Goal: Information Seeking & Learning: Learn about a topic

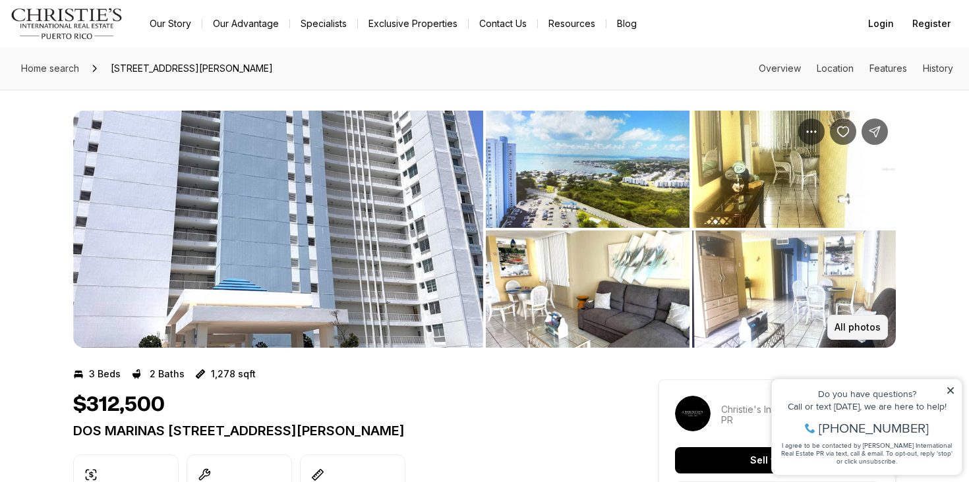
click at [863, 325] on p "All photos" at bounding box center [857, 327] width 46 height 11
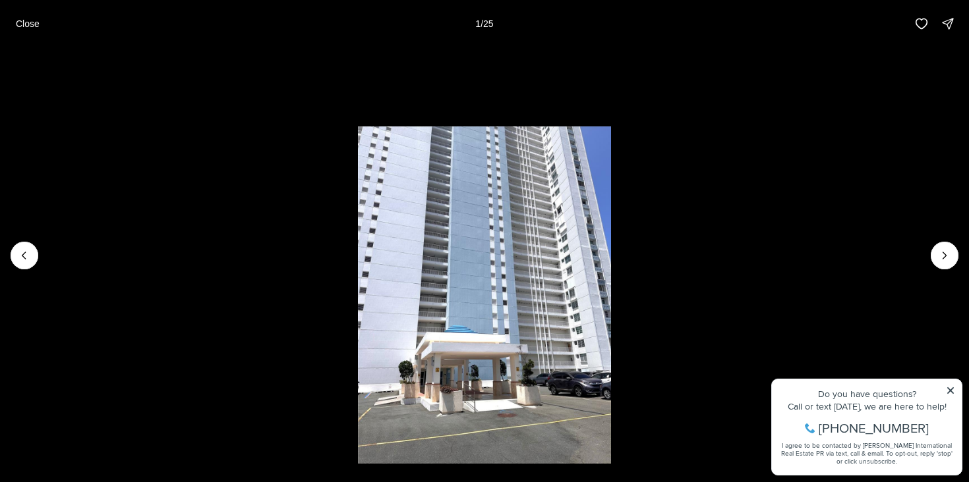
click at [27, 256] on div at bounding box center [25, 256] width 28 height 28
click at [953, 246] on button "Next slide" at bounding box center [944, 256] width 28 height 28
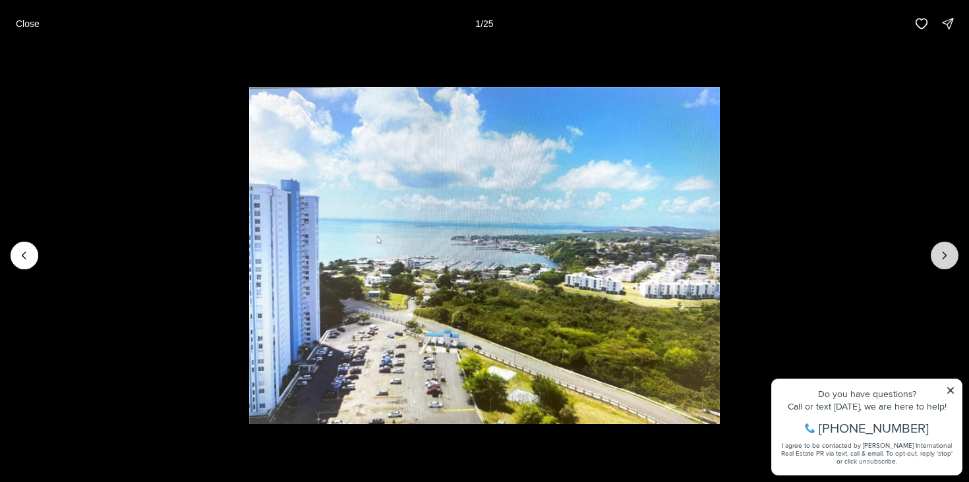
click at [953, 252] on button "Next slide" at bounding box center [944, 256] width 28 height 28
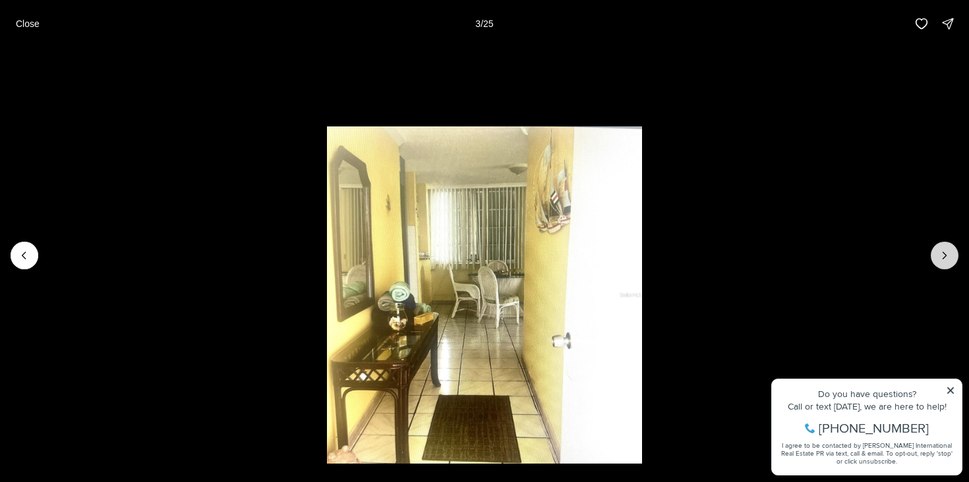
click at [953, 252] on button "Next slide" at bounding box center [944, 256] width 28 height 28
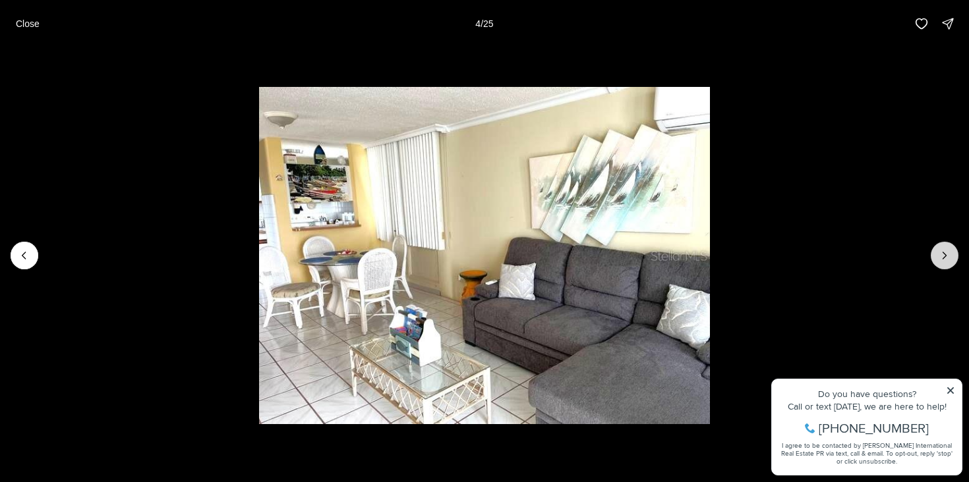
click at [953, 252] on button "Next slide" at bounding box center [944, 256] width 28 height 28
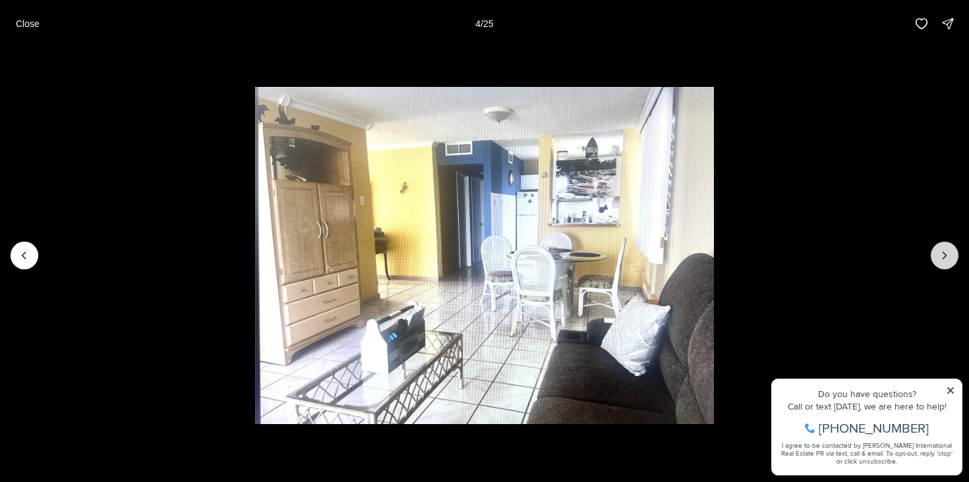
click at [953, 252] on button "Next slide" at bounding box center [944, 256] width 28 height 28
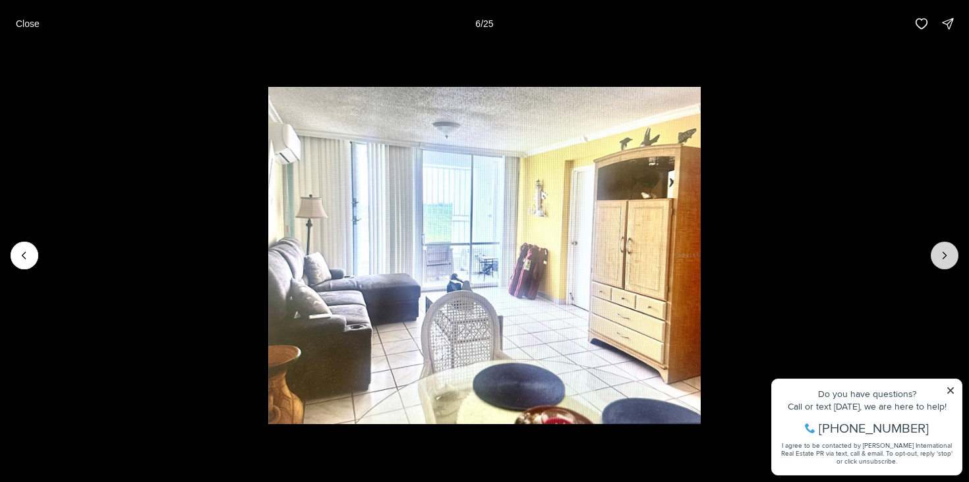
click at [953, 252] on button "Next slide" at bounding box center [944, 256] width 28 height 28
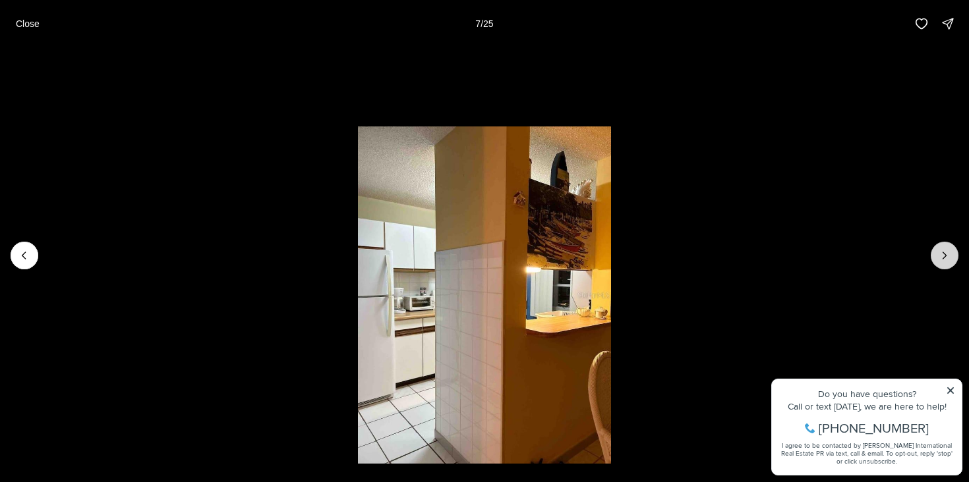
click at [953, 252] on button "Next slide" at bounding box center [944, 256] width 28 height 28
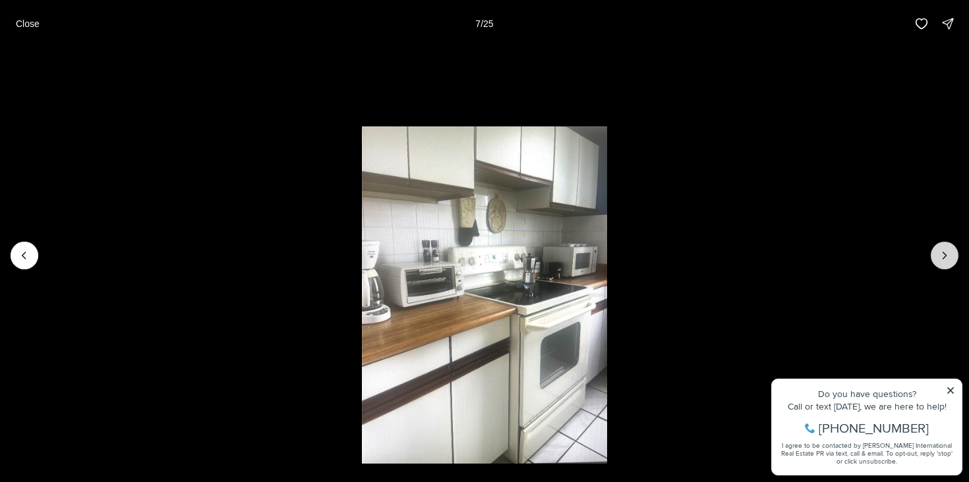
click at [953, 252] on button "Next slide" at bounding box center [944, 256] width 28 height 28
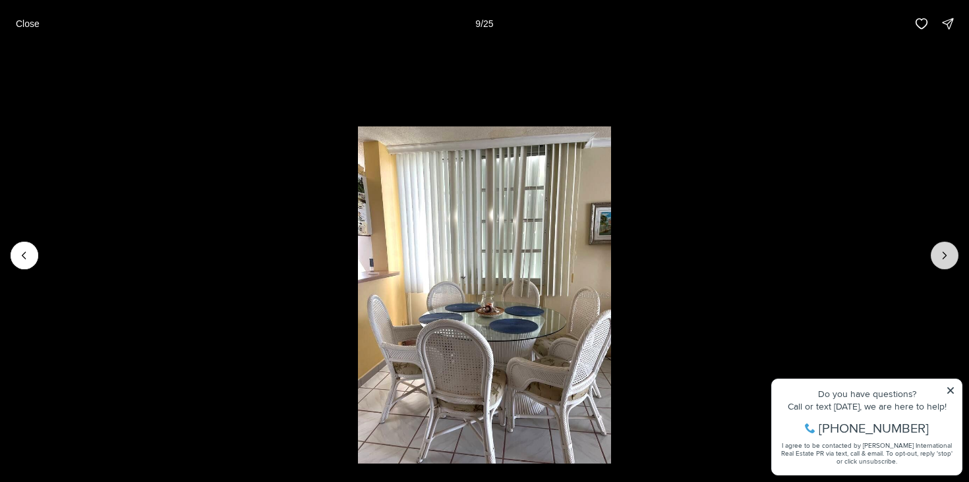
click at [953, 252] on button "Next slide" at bounding box center [944, 256] width 28 height 28
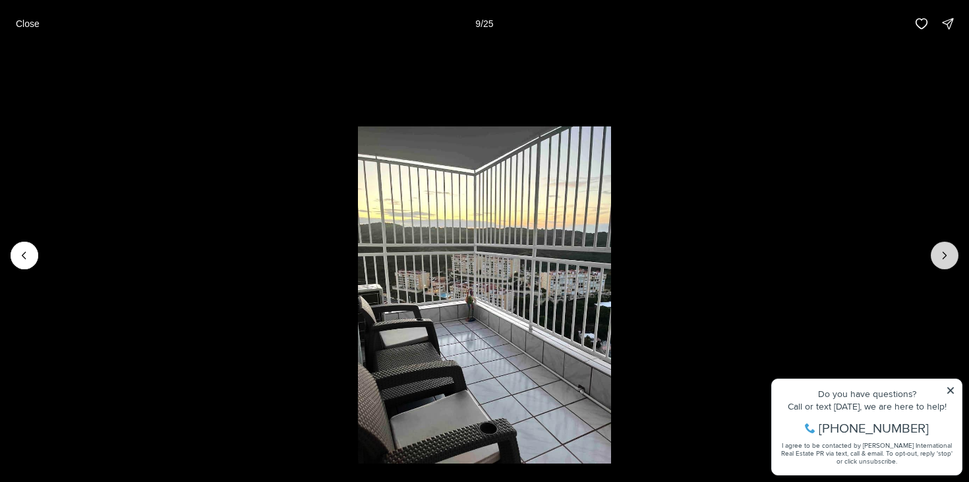
click at [953, 252] on button "Next slide" at bounding box center [944, 256] width 28 height 28
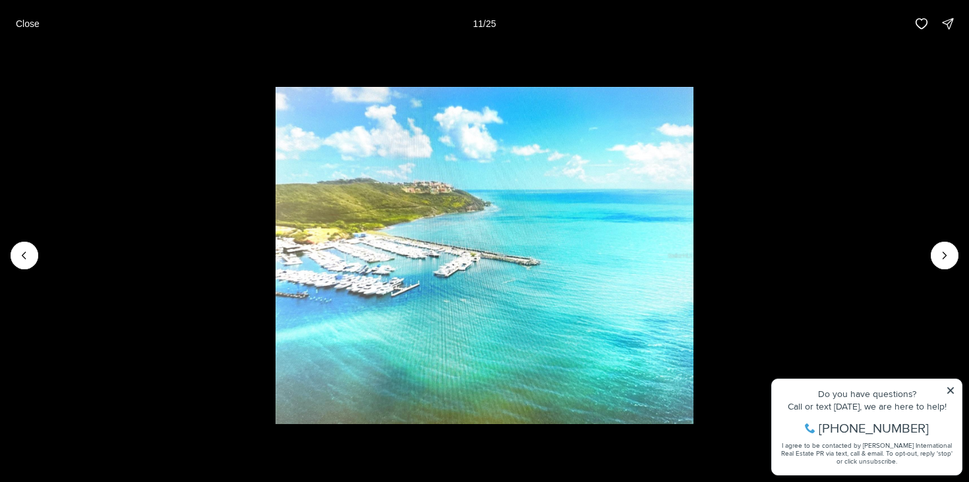
click at [956, 248] on li "11 of 25" at bounding box center [484, 255] width 969 height 416
click at [940, 258] on icon "Next slide" at bounding box center [944, 255] width 13 height 13
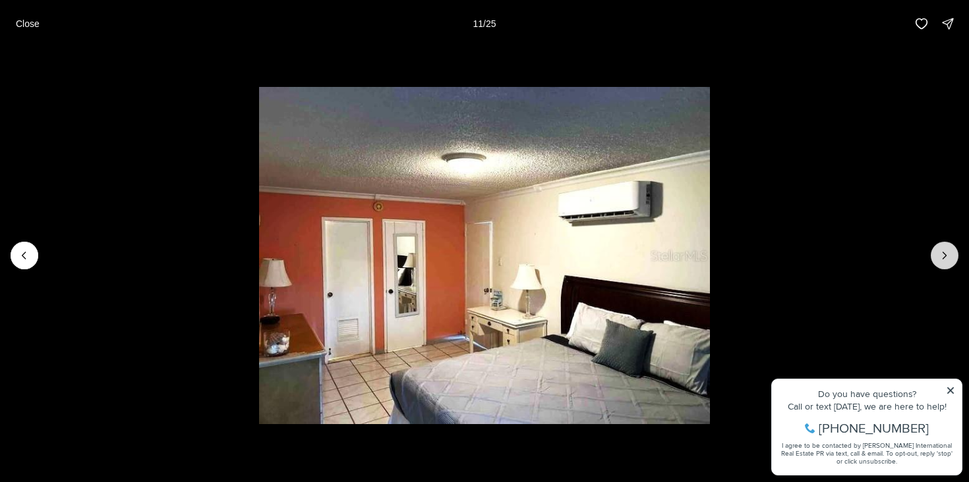
click at [940, 258] on icon "Next slide" at bounding box center [944, 255] width 13 height 13
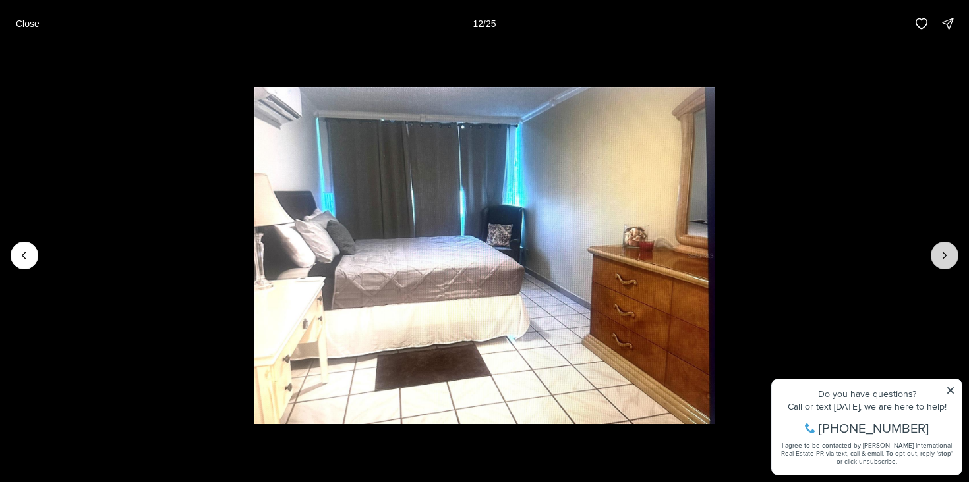
click at [940, 258] on icon "Next slide" at bounding box center [944, 255] width 13 height 13
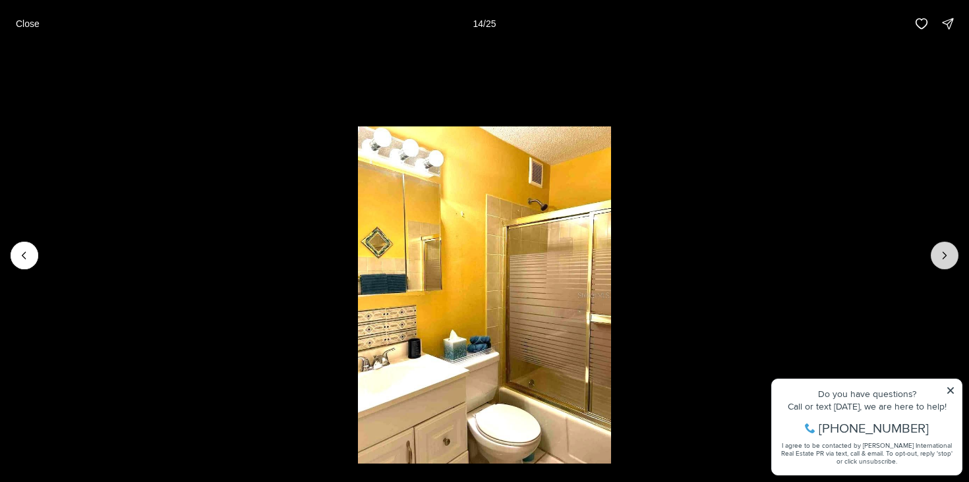
click at [940, 258] on icon "Next slide" at bounding box center [944, 255] width 13 height 13
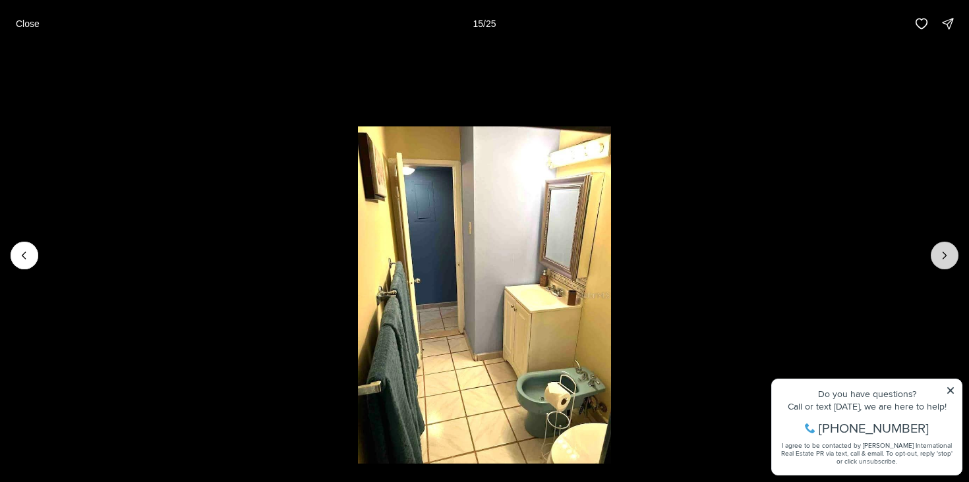
click at [940, 258] on icon "Next slide" at bounding box center [944, 255] width 13 height 13
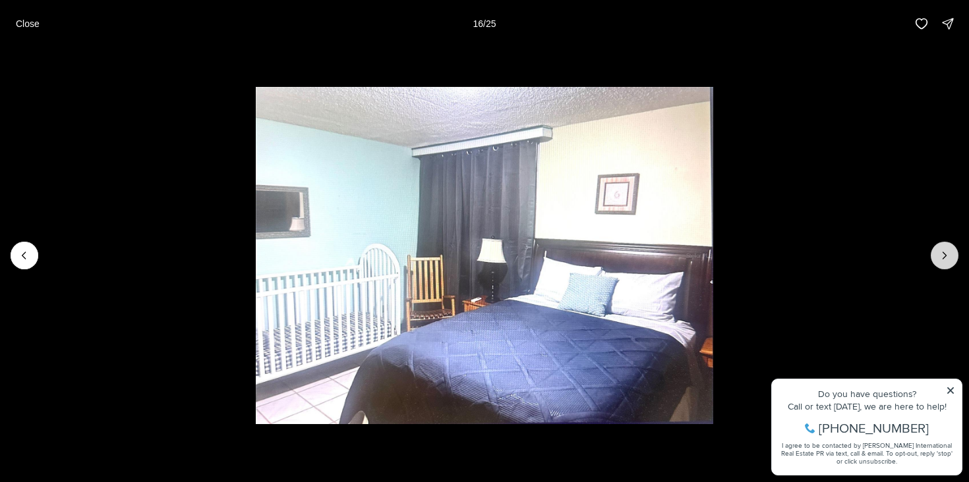
click at [940, 258] on icon "Next slide" at bounding box center [944, 255] width 13 height 13
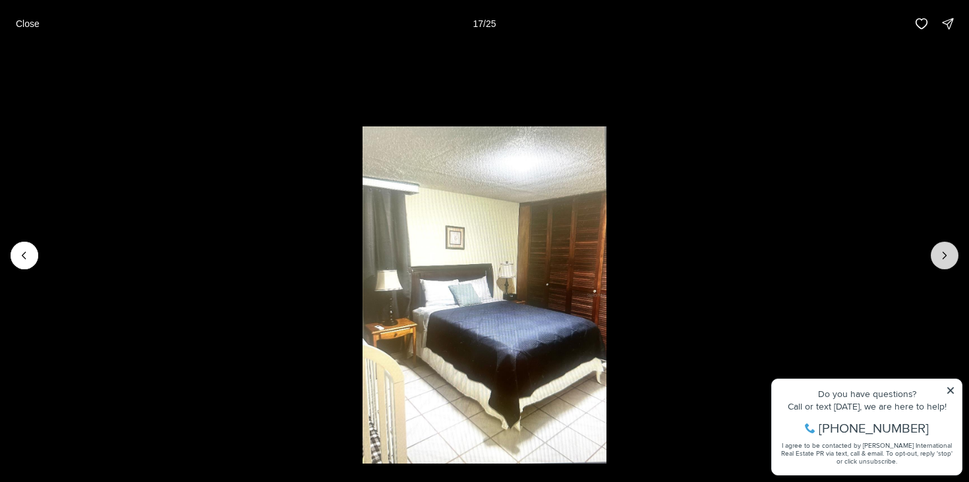
click at [940, 258] on icon "Next slide" at bounding box center [944, 255] width 13 height 13
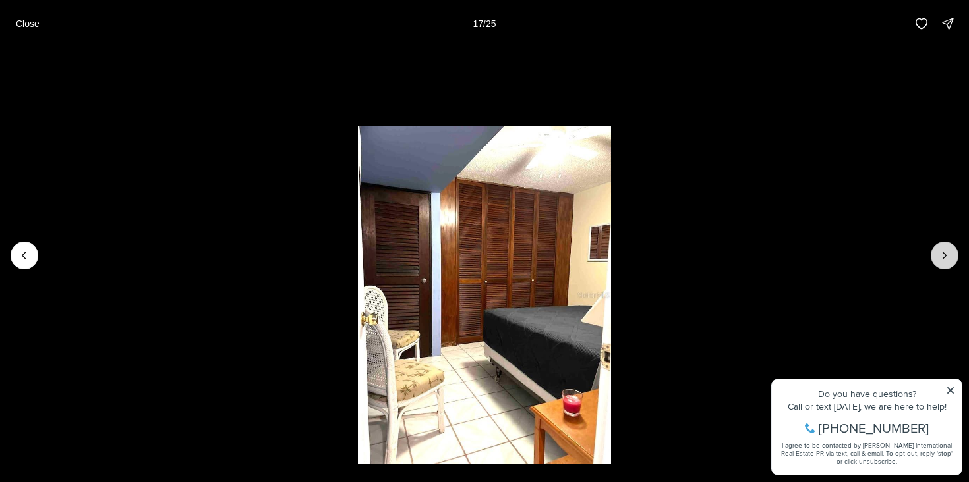
click at [940, 258] on icon "Next slide" at bounding box center [944, 255] width 13 height 13
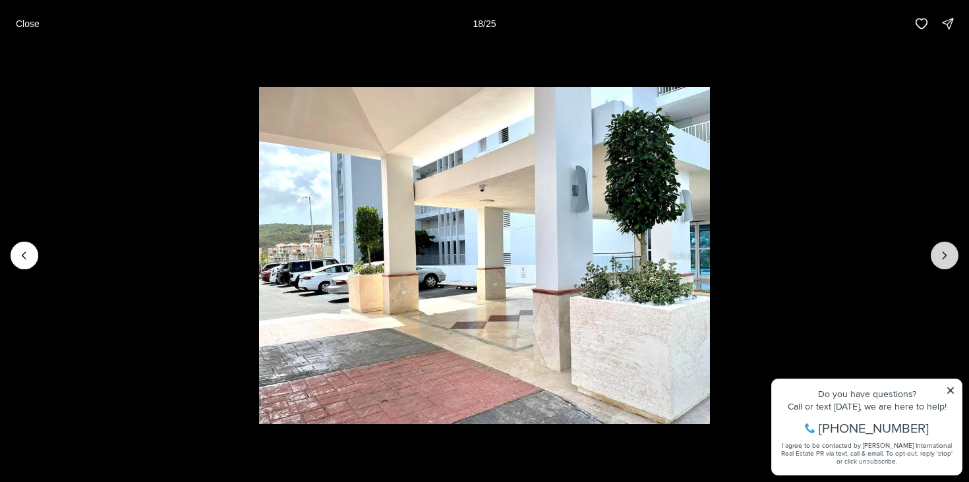
click at [940, 258] on icon "Next slide" at bounding box center [944, 255] width 13 height 13
